Goal: Task Accomplishment & Management: Manage account settings

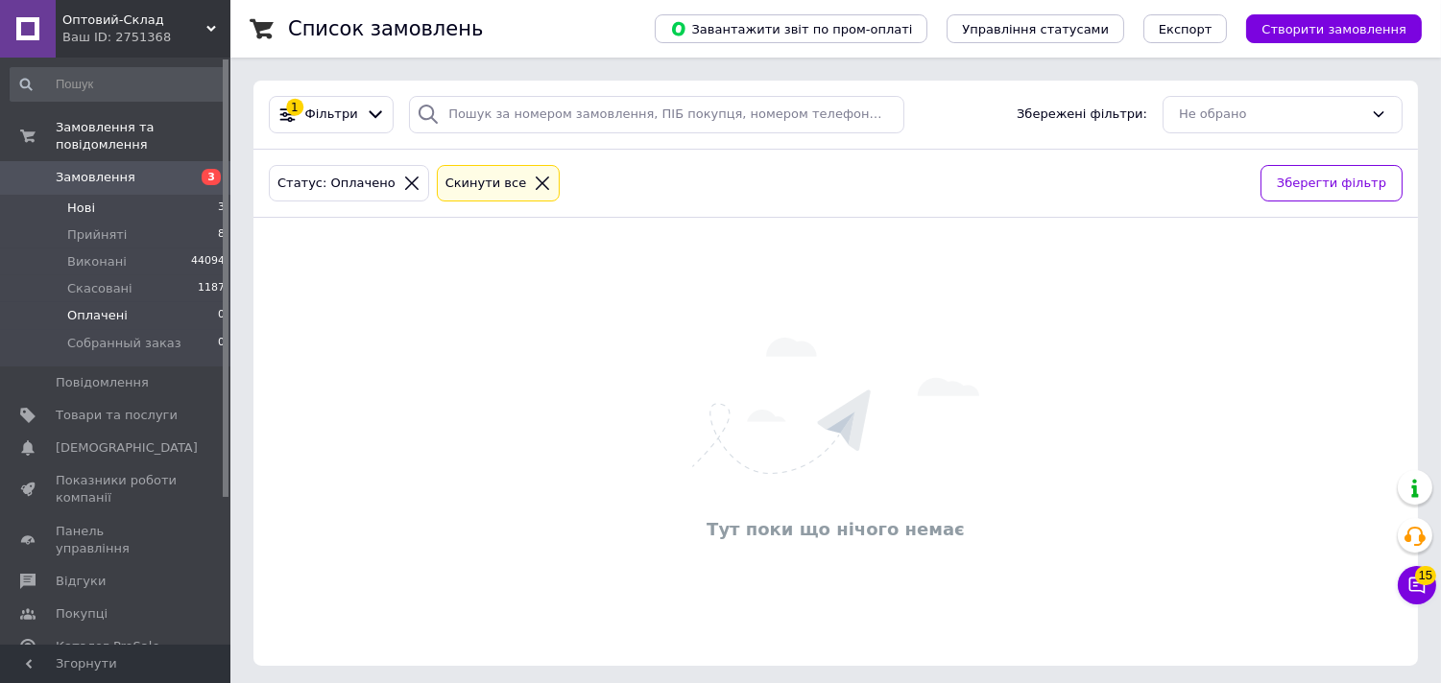
click at [107, 195] on li "Нові 3" at bounding box center [118, 208] width 236 height 27
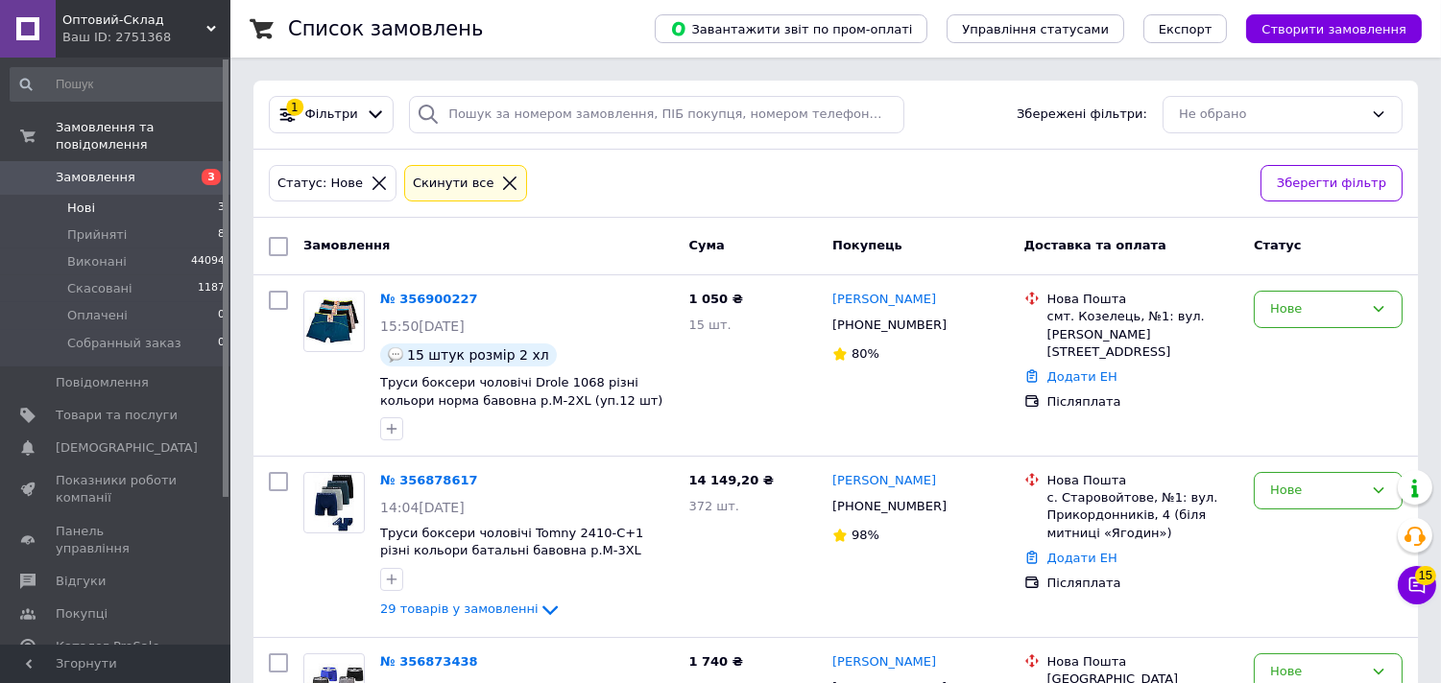
click at [274, 244] on input "checkbox" at bounding box center [278, 246] width 19 height 19
checkbox input "true"
click at [408, 251] on span "Дії для 3 замовлень" at bounding box center [368, 246] width 131 height 17
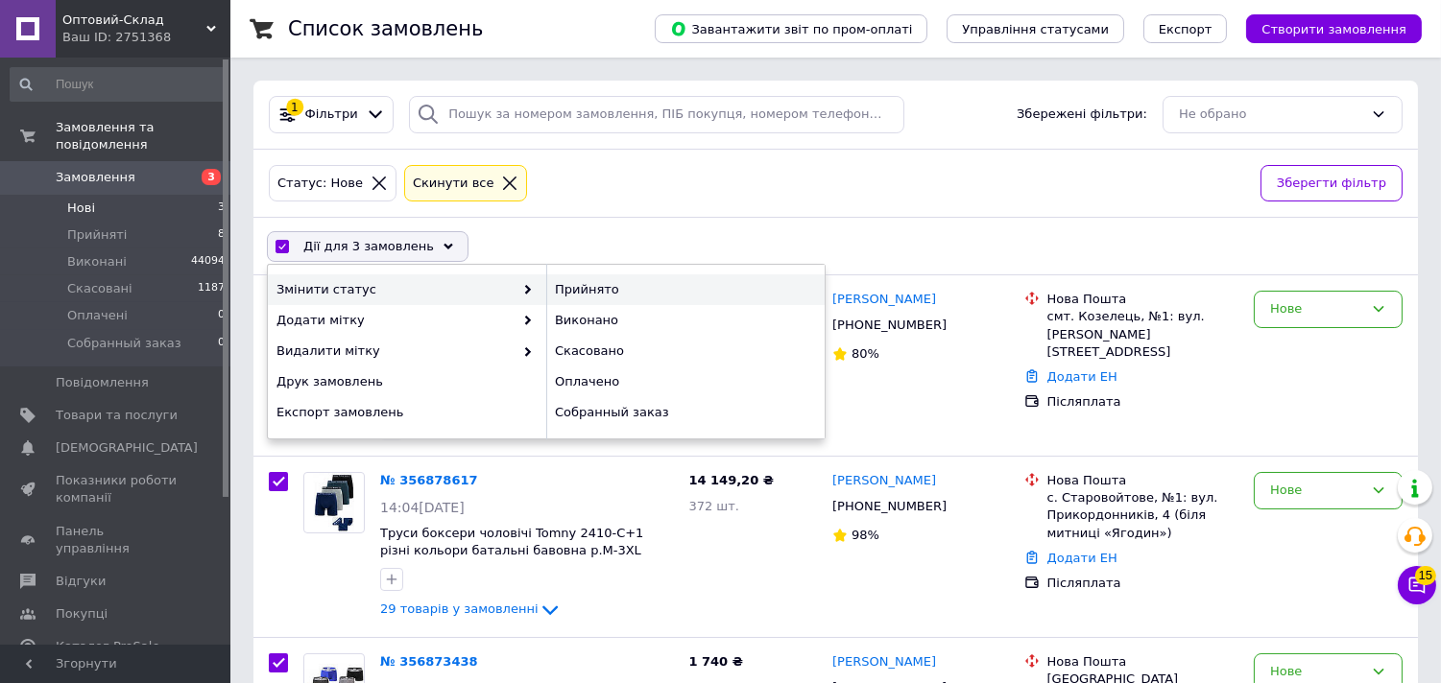
click at [600, 291] on div "Прийнято" at bounding box center [685, 290] width 278 height 31
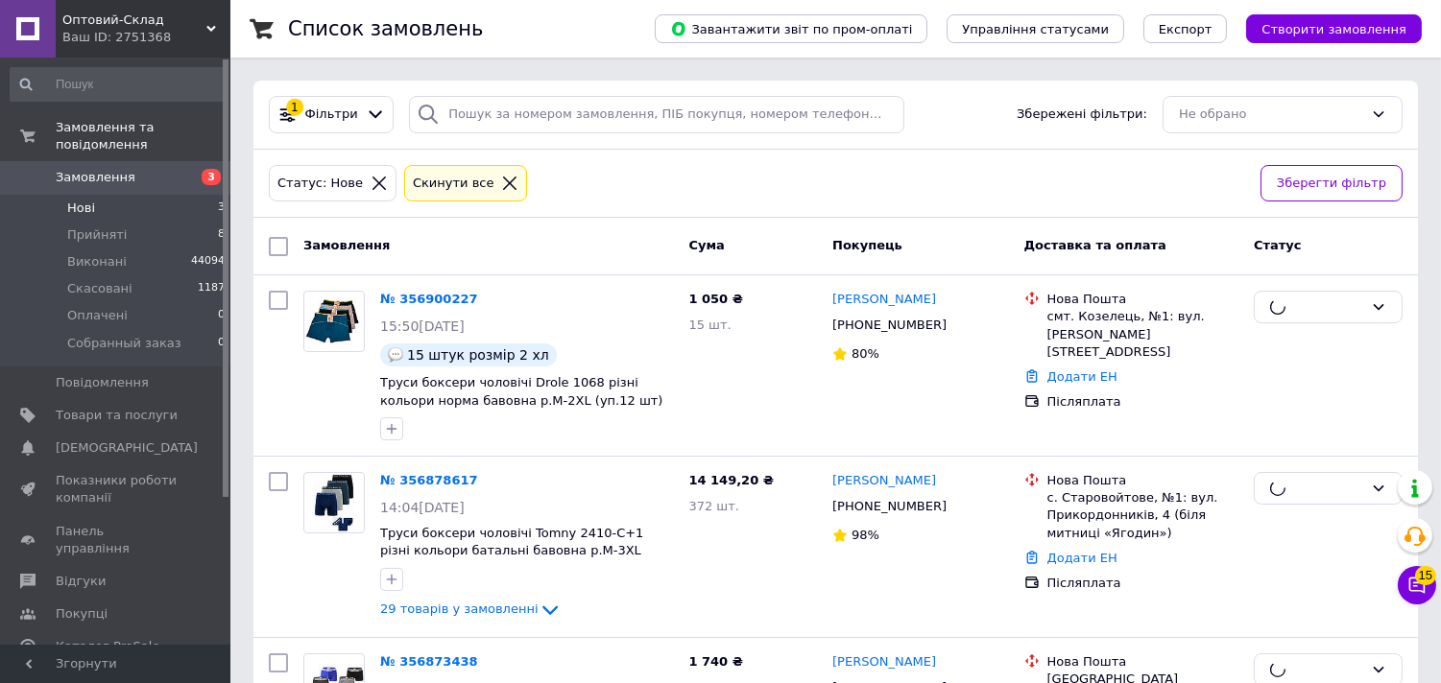
checkbox input "false"
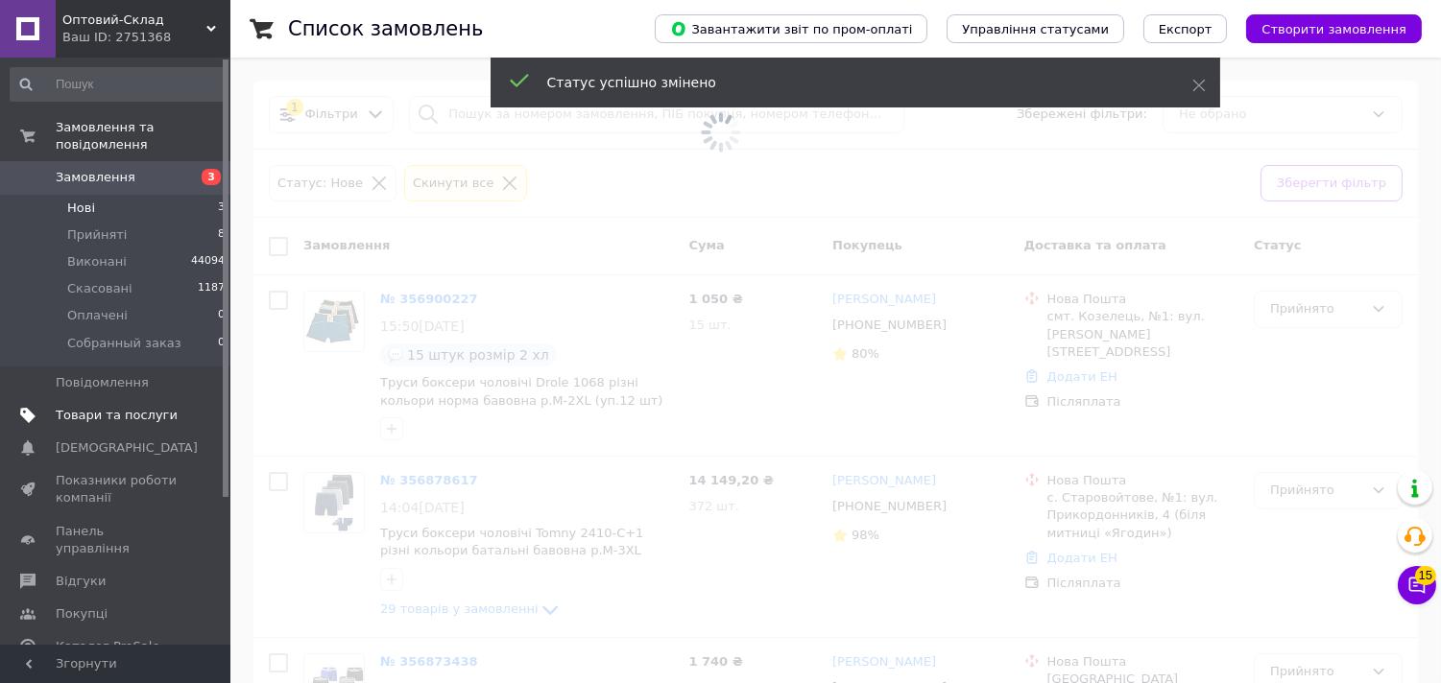
click at [127, 407] on span "Товари та послуги" at bounding box center [117, 415] width 122 height 17
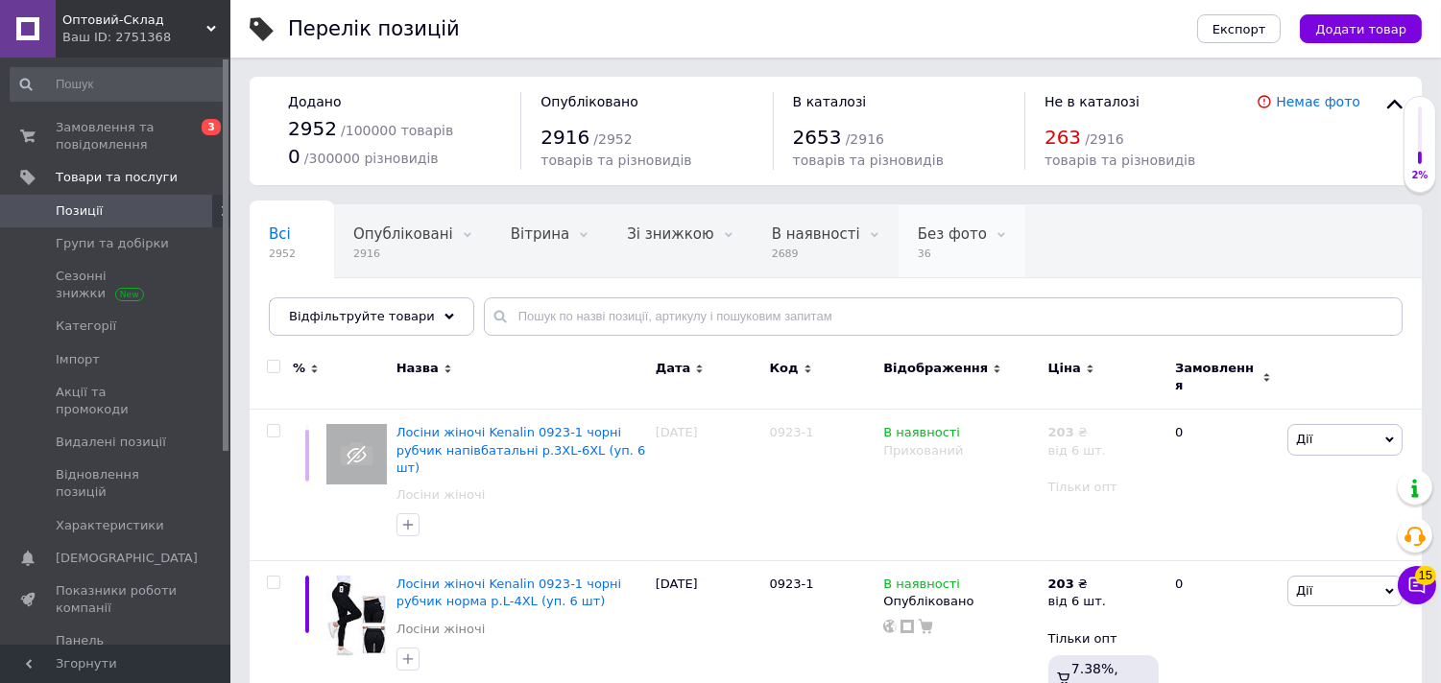
click at [907, 218] on div "Без фото 36" at bounding box center [961, 241] width 127 height 73
